Goal: Task Accomplishment & Management: Manage account settings

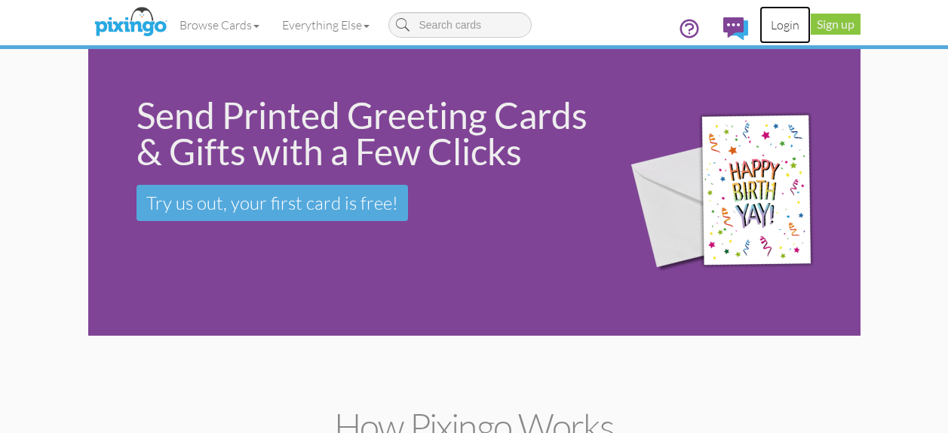
click at [792, 24] on link "Login" at bounding box center [784, 25] width 51 height 38
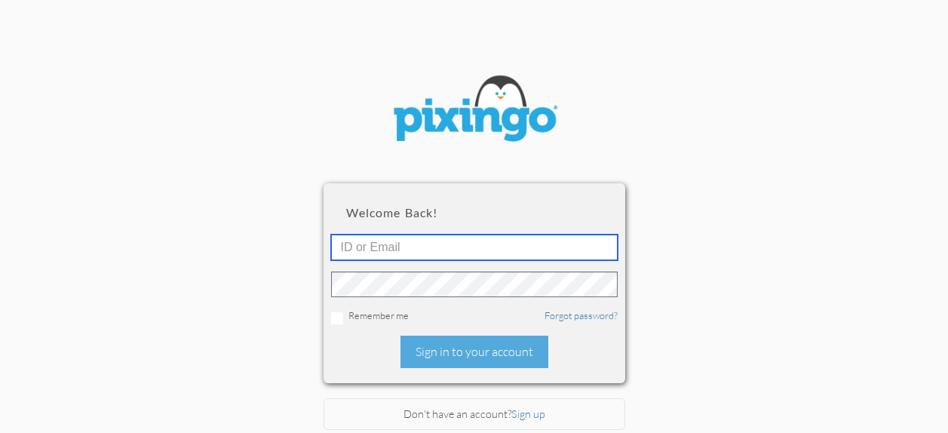
click at [502, 253] on input "text" at bounding box center [474, 247] width 286 height 26
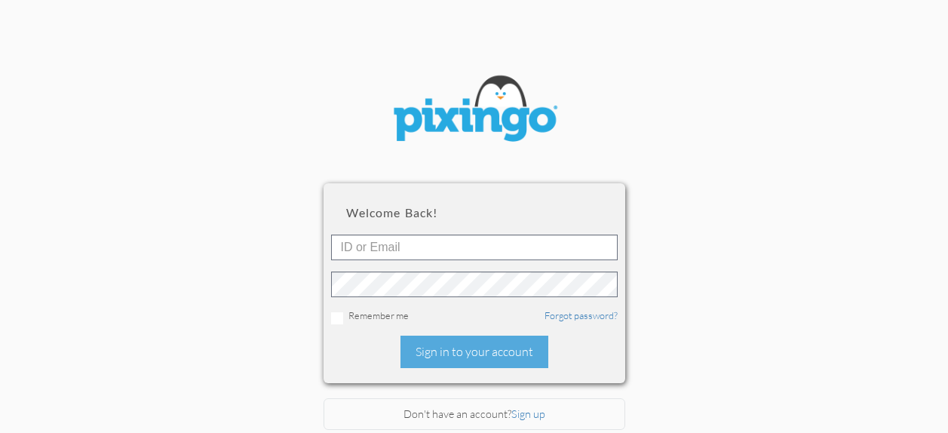
click at [694, 129] on section "Welcome back! Remember me Forgot password? Sign in to your account Don't have a…" at bounding box center [474, 218] width 948 height 437
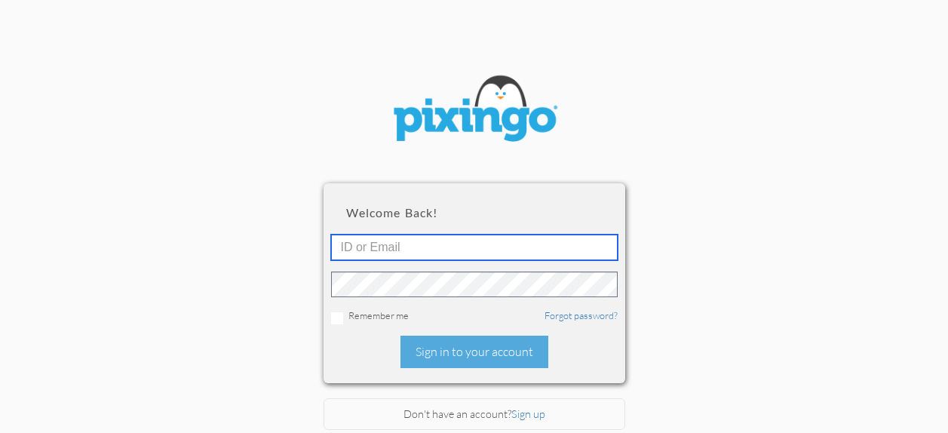
click at [447, 246] on input "text" at bounding box center [474, 247] width 286 height 26
type input "[PERSON_NAME][EMAIL_ADDRESS][DOMAIN_NAME]"
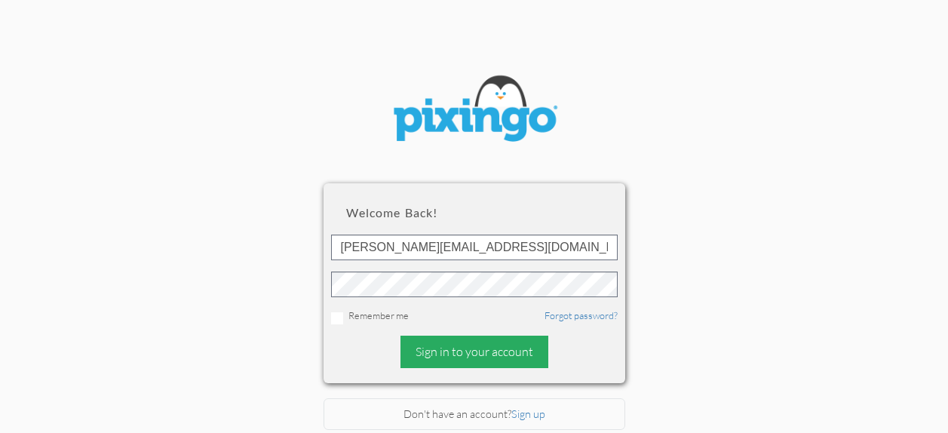
click at [432, 349] on div "Sign in to your account" at bounding box center [474, 351] width 148 height 32
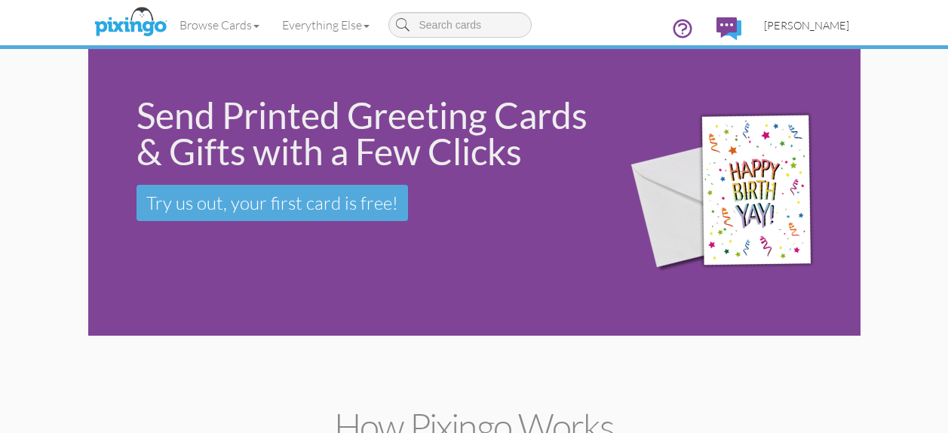
click at [828, 29] on span "[PERSON_NAME]" at bounding box center [806, 25] width 85 height 13
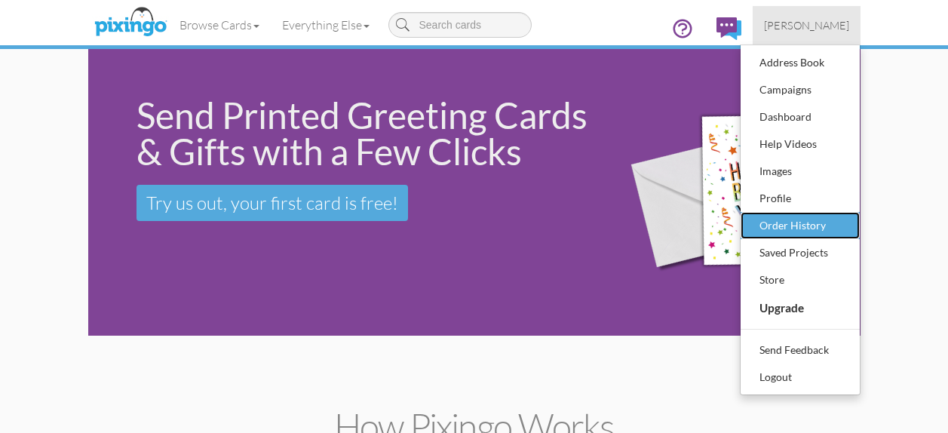
click at [792, 220] on div "Order History" at bounding box center [799, 225] width 89 height 23
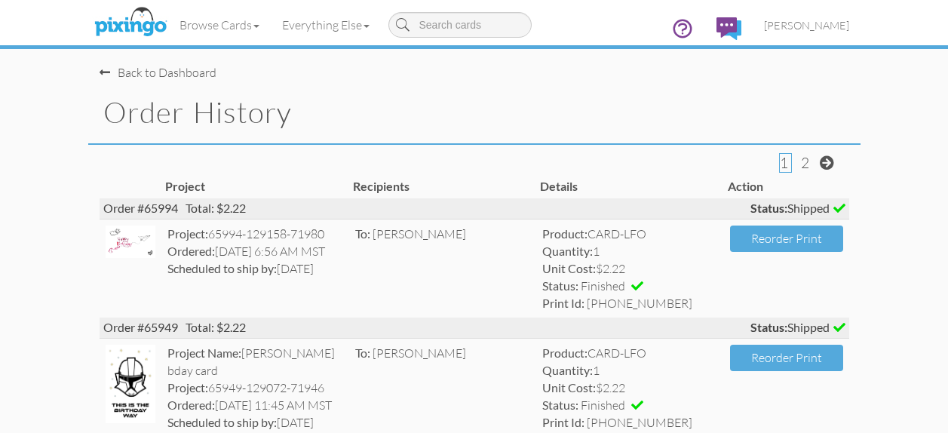
click at [108, 71] on span at bounding box center [105, 72] width 11 height 12
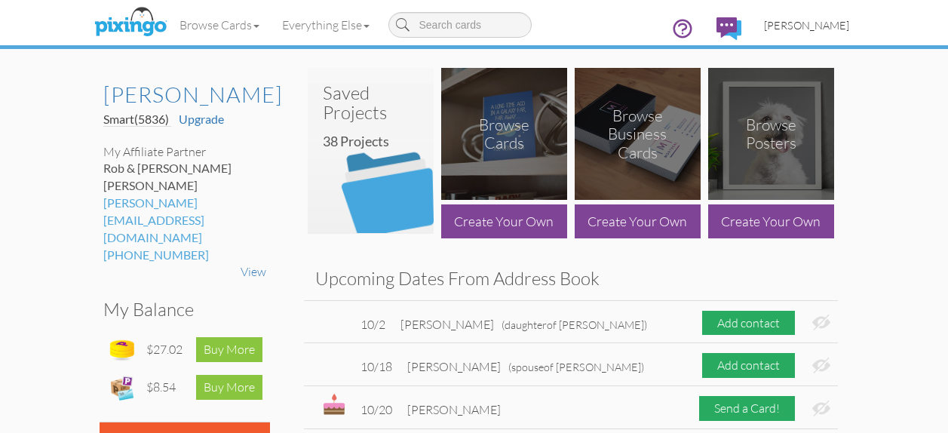
click at [826, 22] on span "[PERSON_NAME]" at bounding box center [806, 25] width 85 height 13
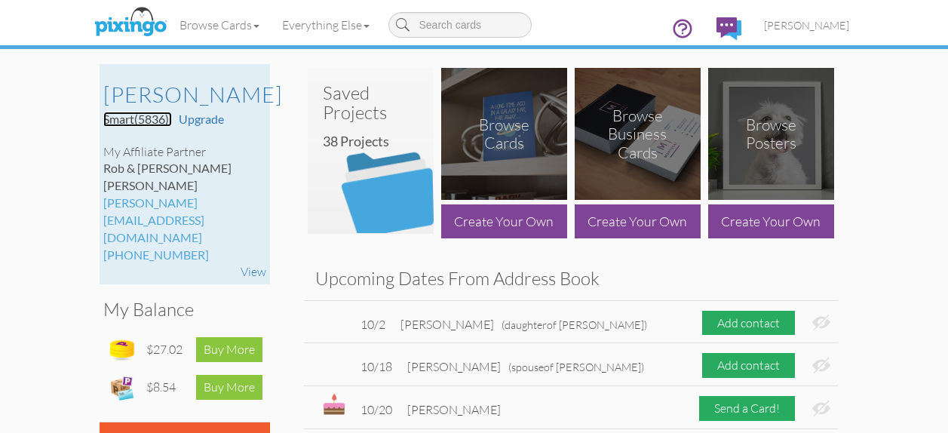
click at [128, 116] on span "Smart (5836)" at bounding box center [136, 119] width 66 height 14
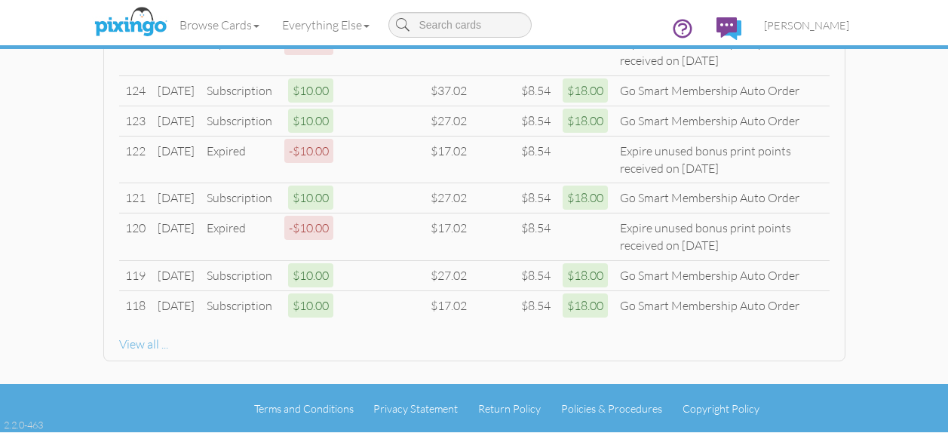
scroll to position [890, 0]
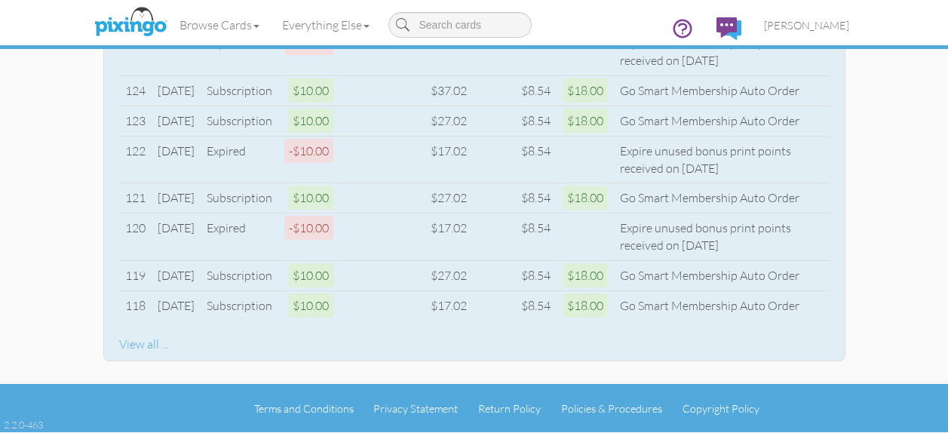
click at [128, 353] on div "View all ..." at bounding box center [474, 343] width 710 height 17
